Goal: Check status: Check status

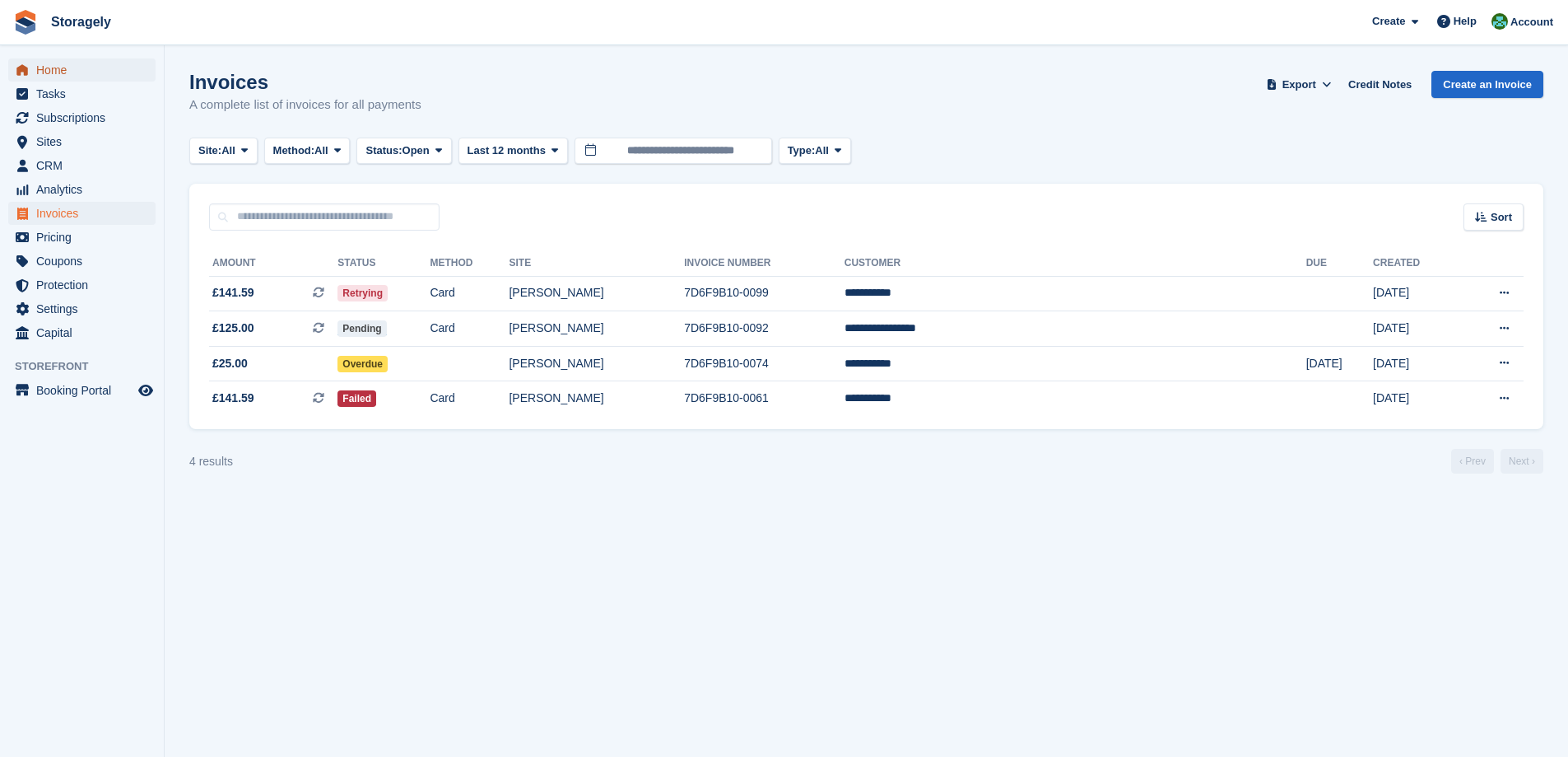
click at [72, 75] on span "Home" at bounding box center [85, 69] width 99 height 23
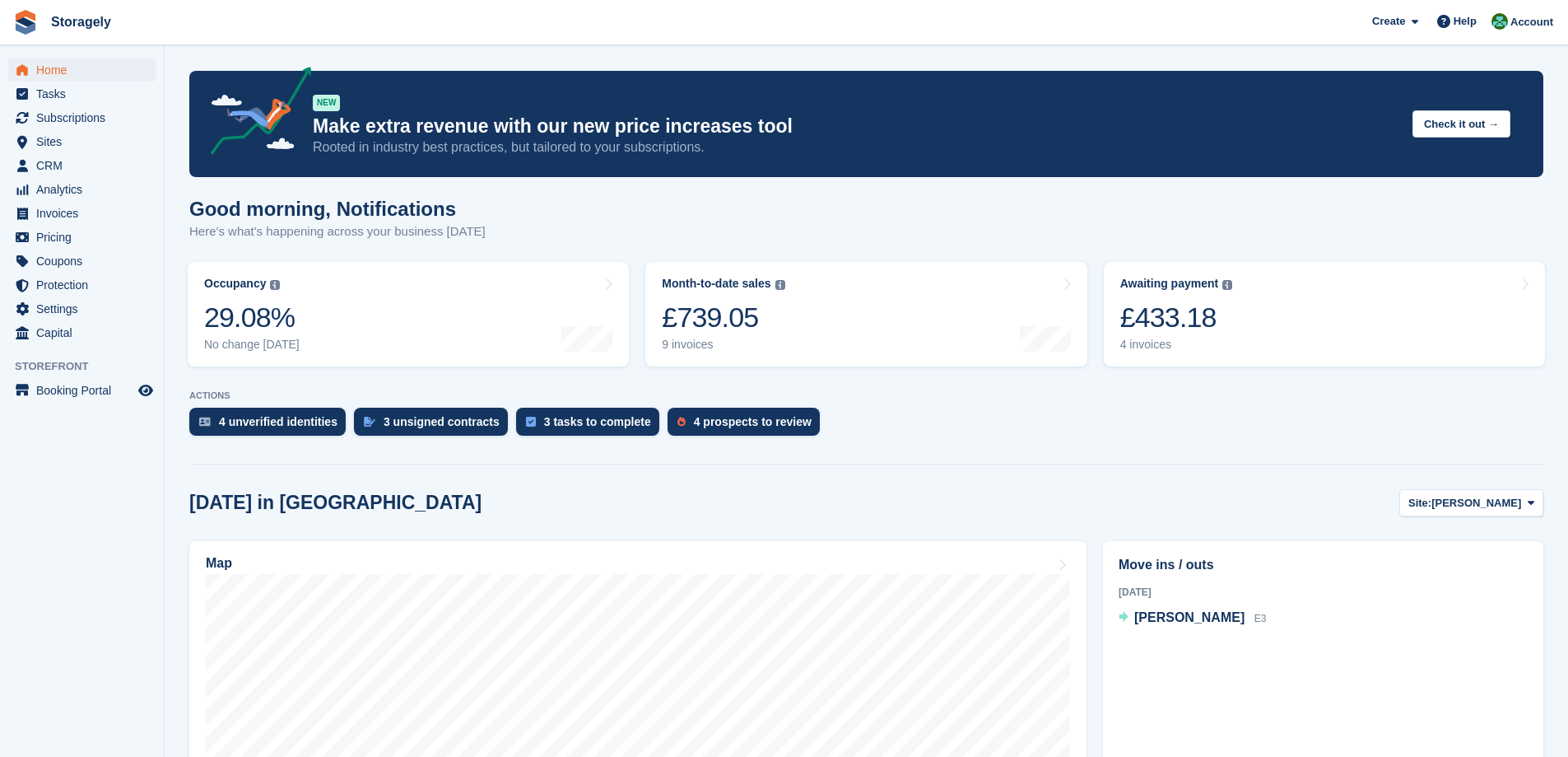
click at [167, 292] on section "NEW Make extra revenue with our new price increases tool Rooted in industry bes…" at bounding box center [867, 682] width 1404 height 1365
click at [745, 332] on div "£739.05" at bounding box center [723, 318] width 123 height 34
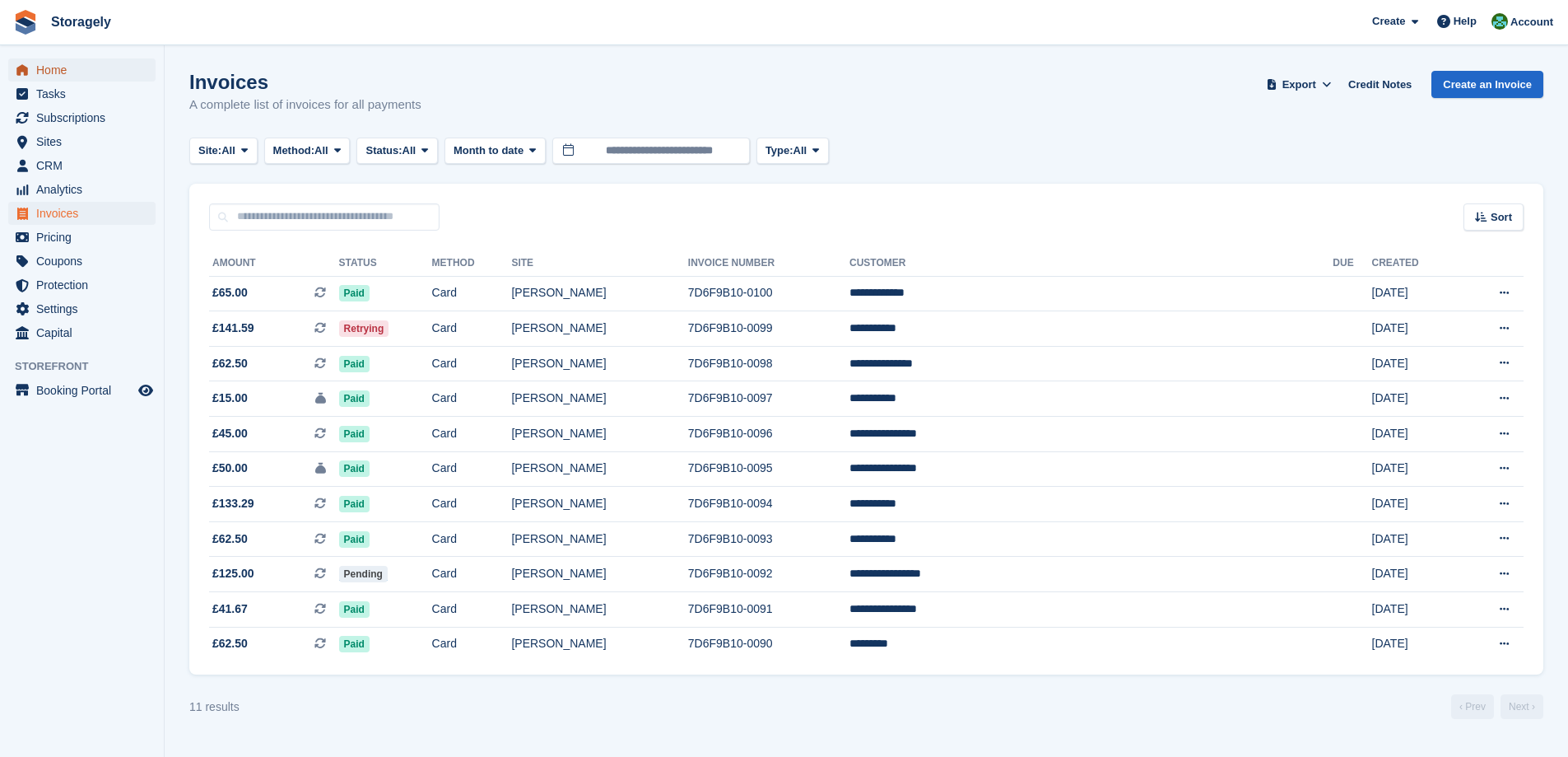
click at [99, 70] on span "Home" at bounding box center [85, 69] width 99 height 23
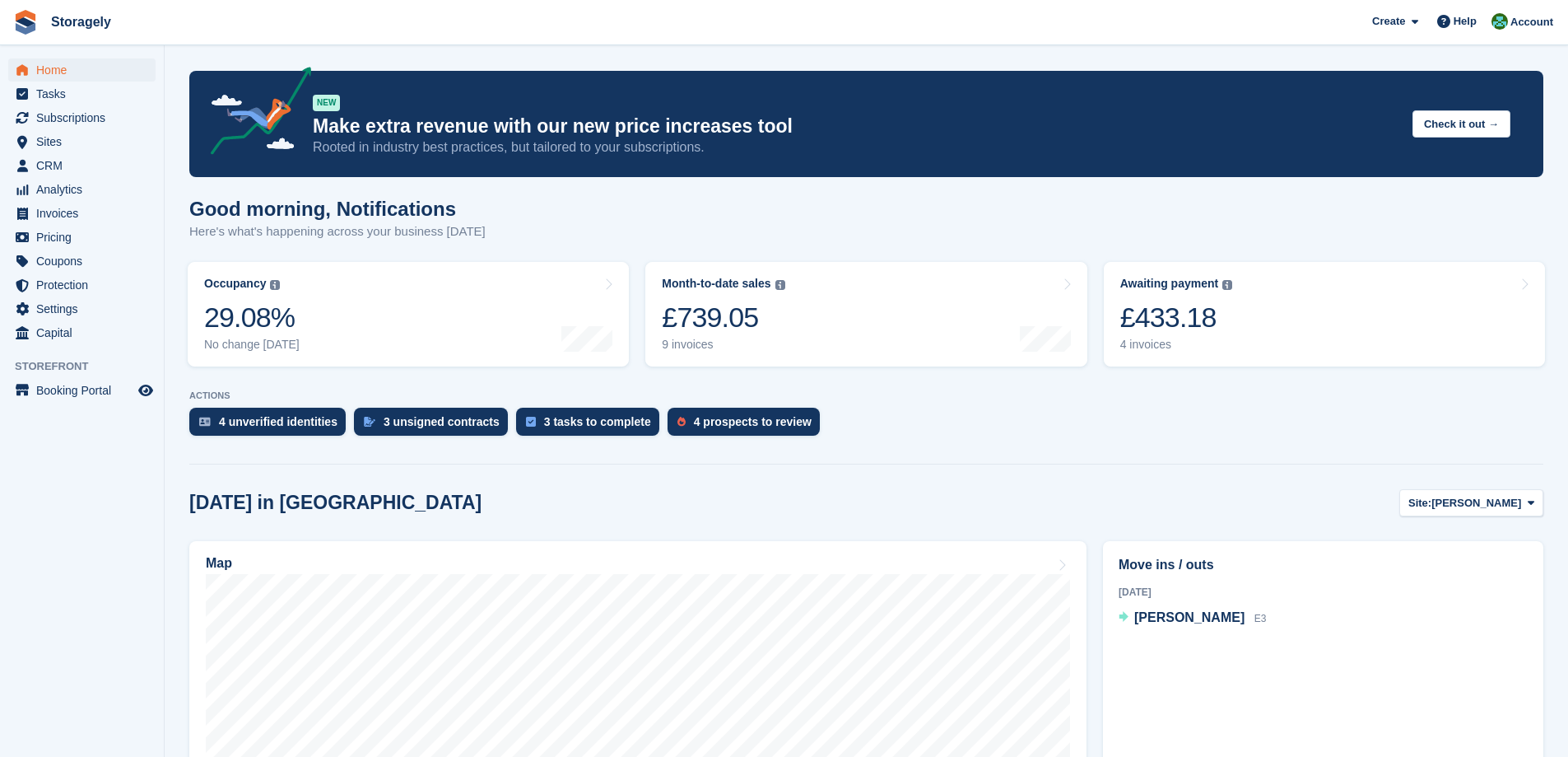
click at [176, 270] on section "NEW Make extra revenue with our new price increases tool Rooted in industry bes…" at bounding box center [867, 682] width 1404 height 1365
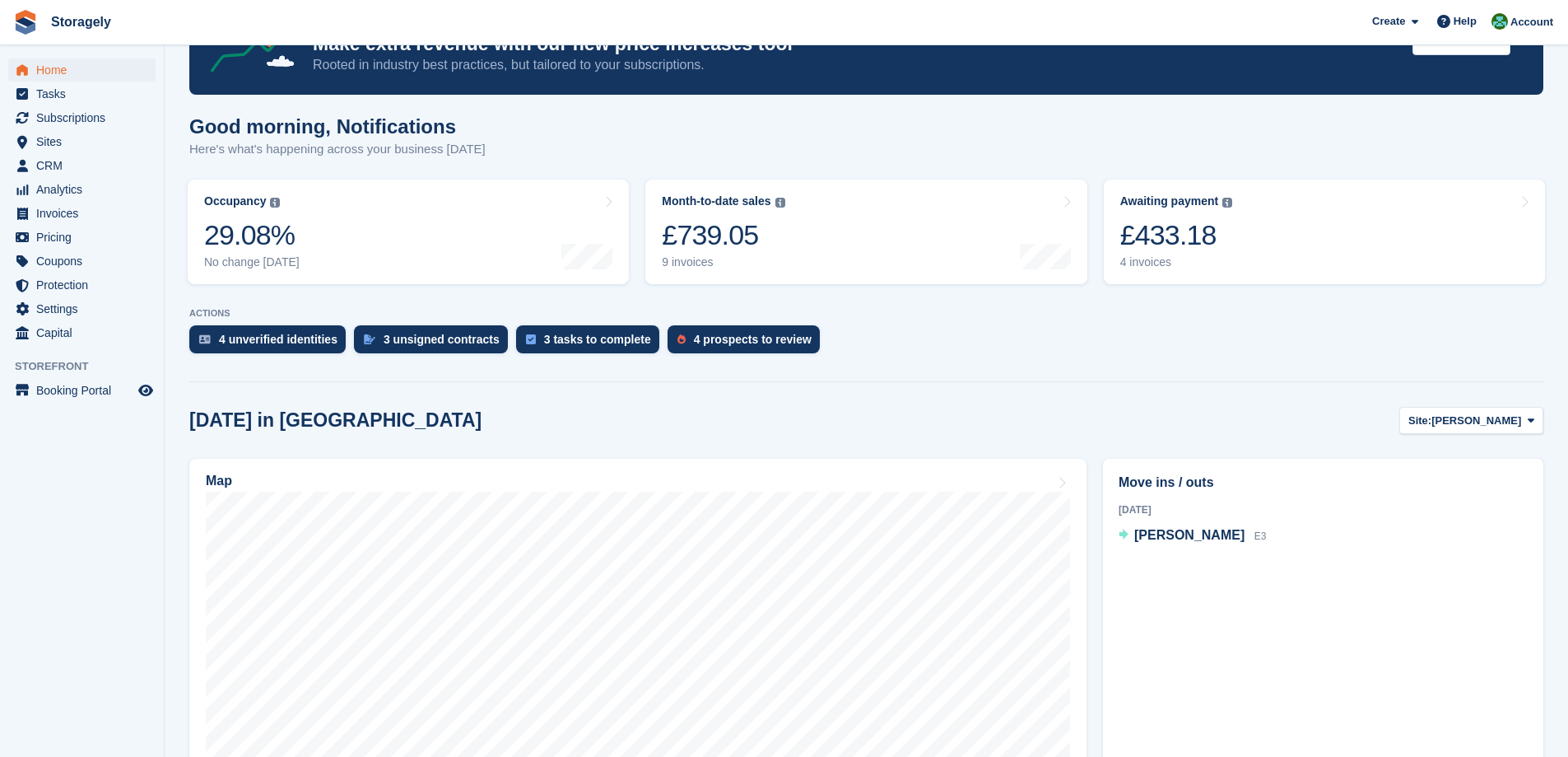
scroll to position [165, 0]
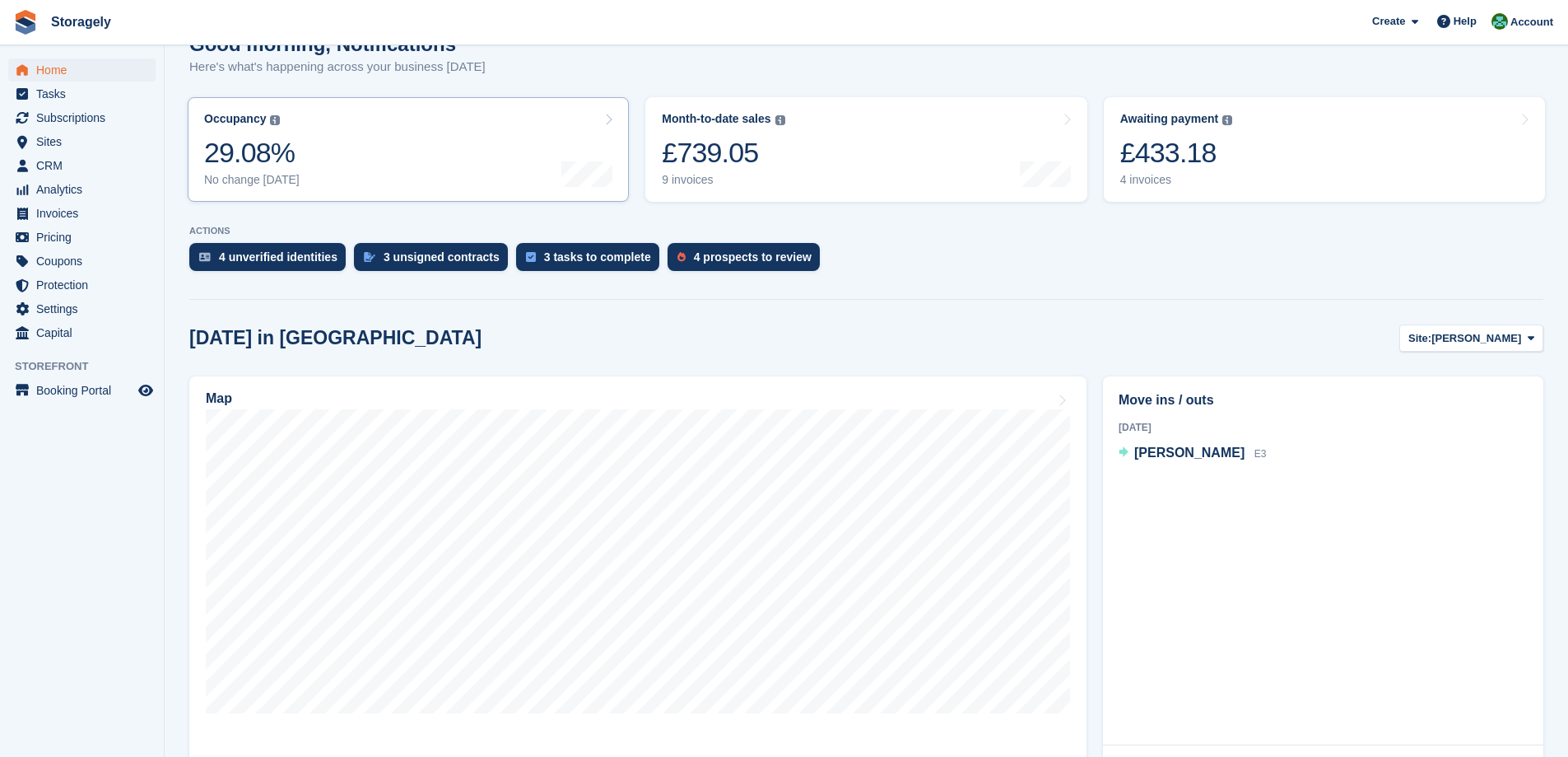
click at [330, 186] on link "Occupancy The percentage of all currently allocated units in terms of area. Inc…" at bounding box center [408, 149] width 441 height 105
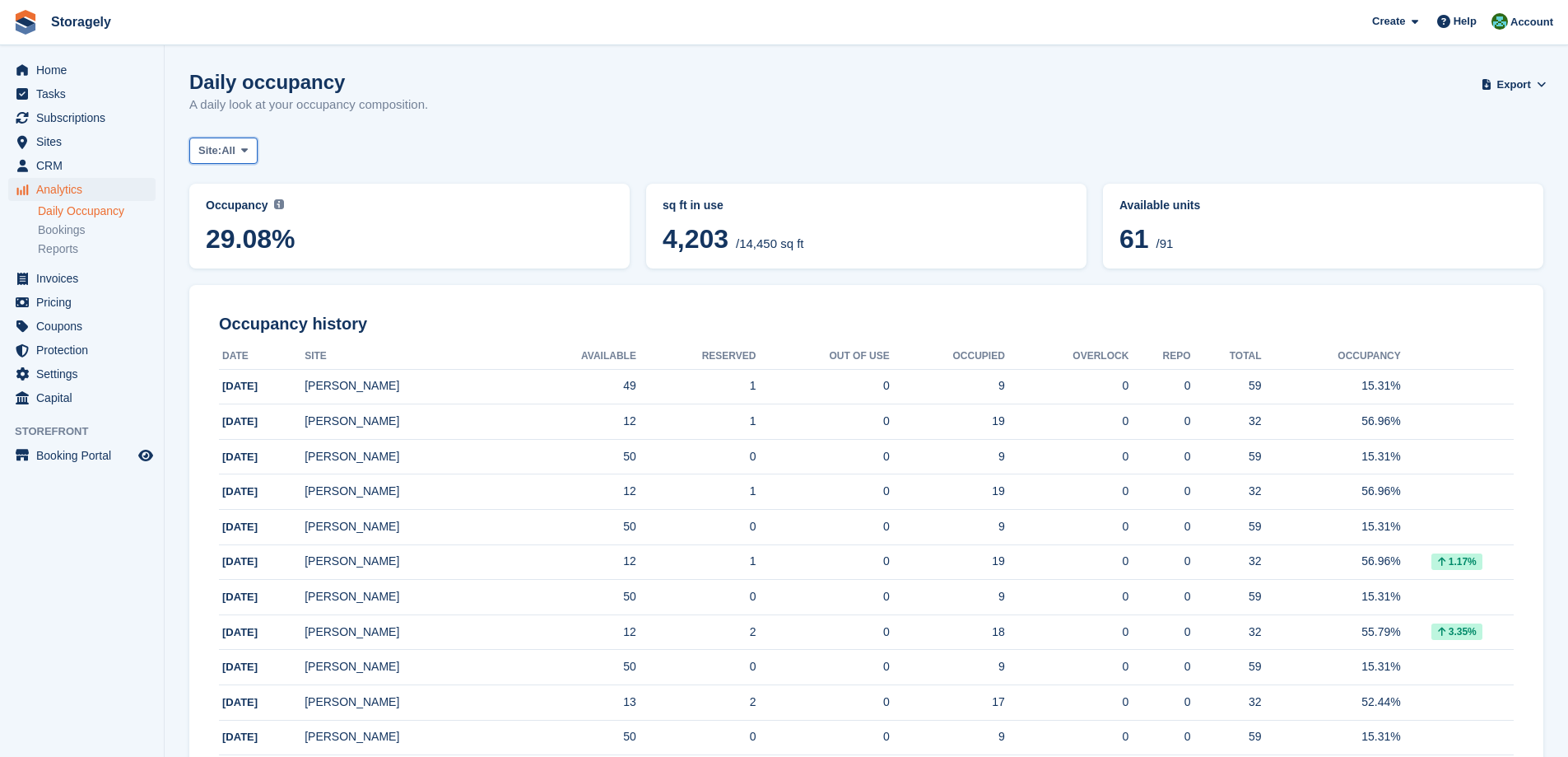
click at [251, 150] on span at bounding box center [244, 150] width 13 height 13
click at [246, 222] on link "[PERSON_NAME]" at bounding box center [268, 219] width 143 height 30
click at [229, 153] on span "[PERSON_NAME]" at bounding box center [266, 150] width 90 height 16
click at [236, 249] on link "[PERSON_NAME]" at bounding box center [268, 249] width 143 height 30
click at [251, 151] on span "[PERSON_NAME]" at bounding box center [266, 150] width 90 height 16
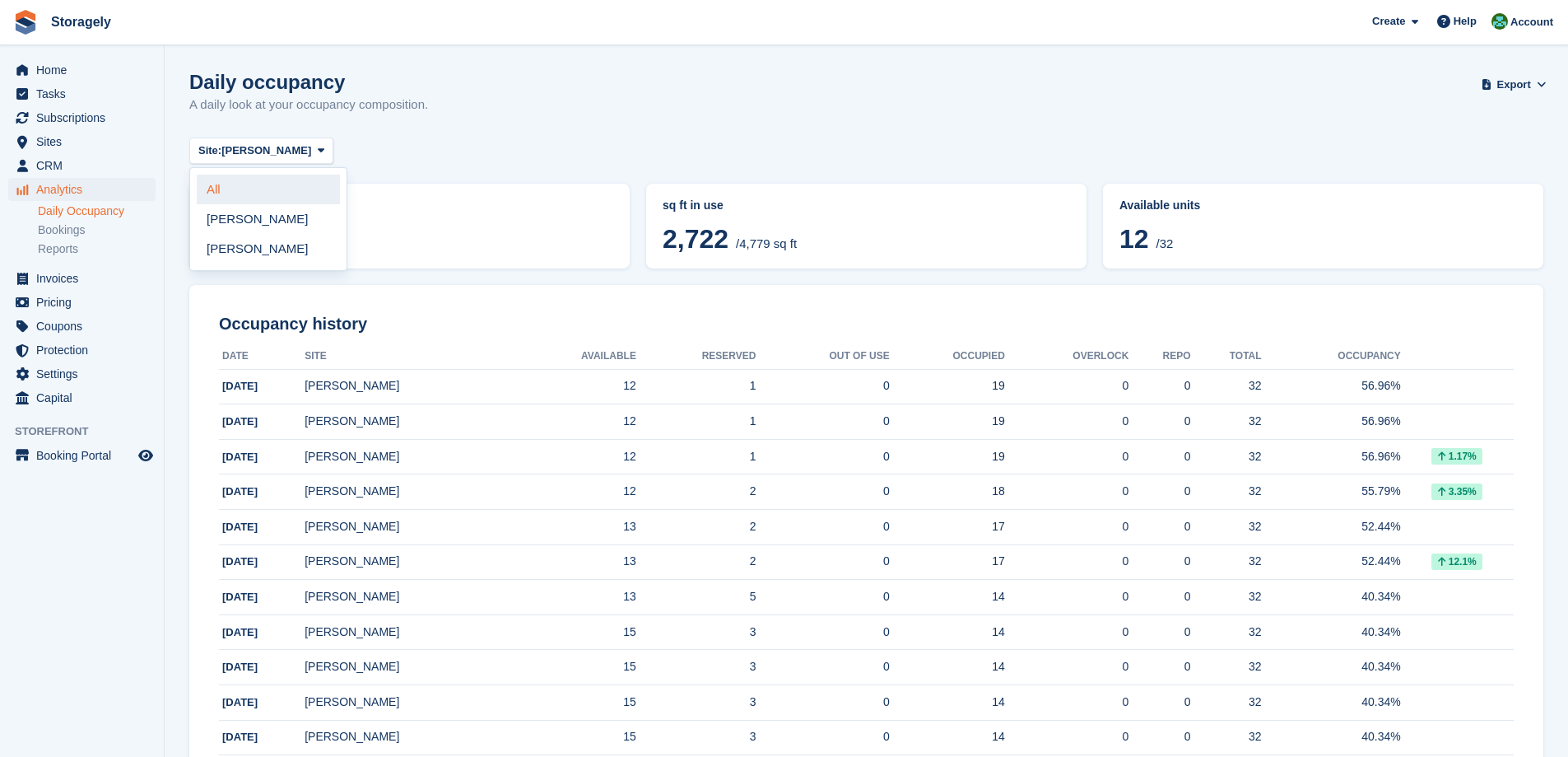
click at [245, 191] on link "All" at bounding box center [268, 190] width 143 height 30
click at [82, 66] on span "Home" at bounding box center [85, 69] width 99 height 23
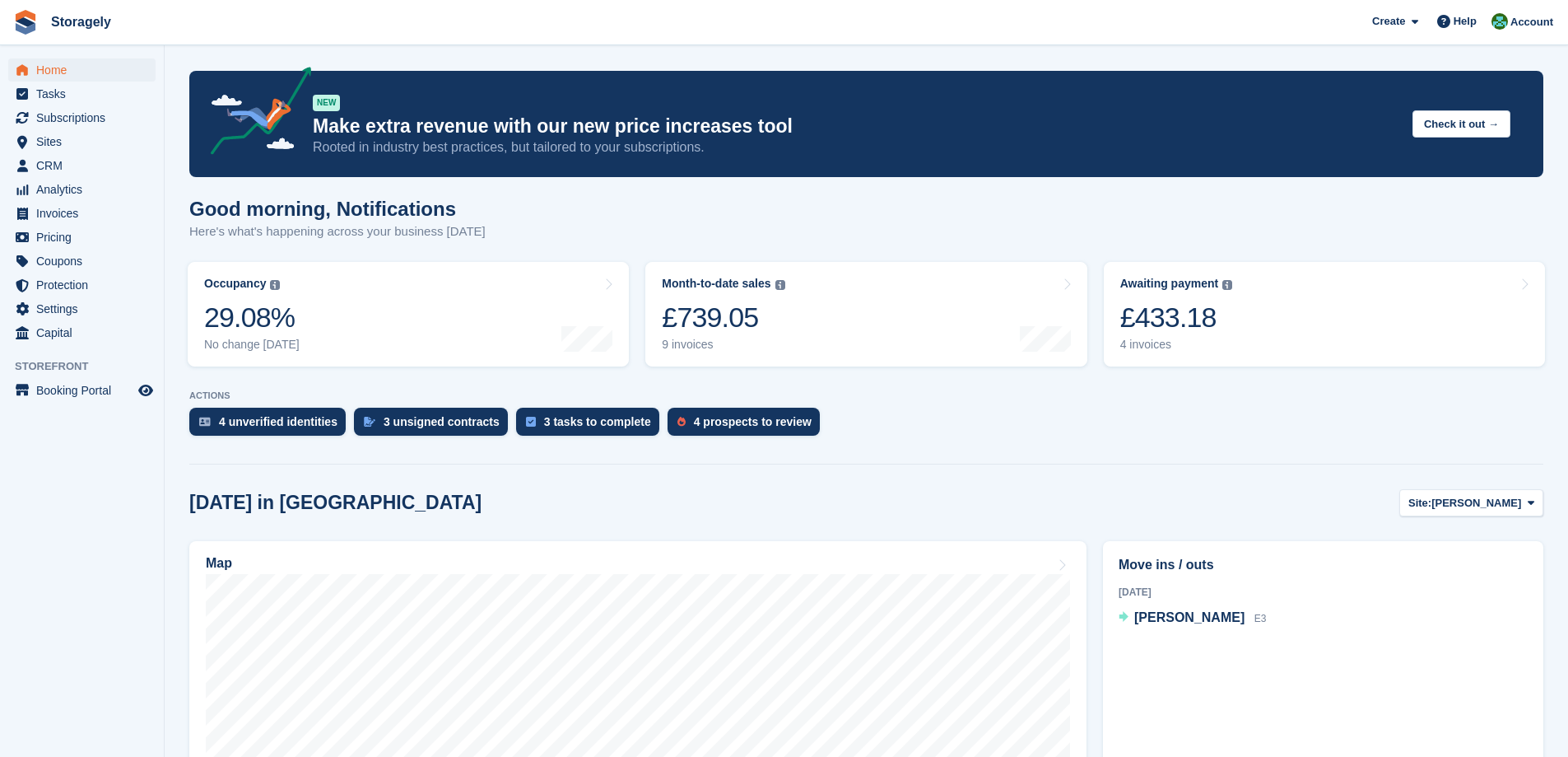
click at [480, 455] on section "NEW Make extra revenue with our new price increases tool Rooted in industry bes…" at bounding box center [867, 682] width 1404 height 1365
click at [302, 428] on div "4 unverified identities" at bounding box center [278, 421] width 119 height 13
